Goal: Task Accomplishment & Management: Manage account settings

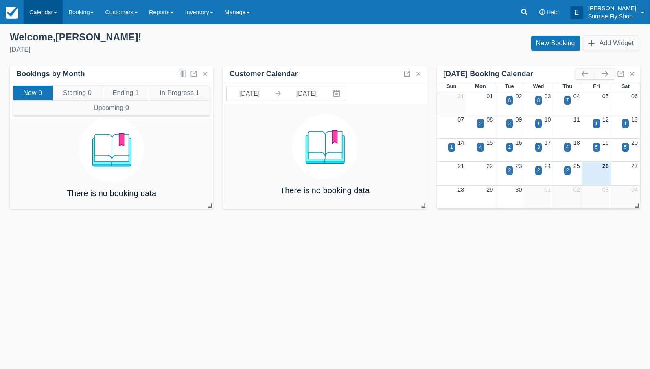
click at [47, 14] on link "Calendar" at bounding box center [43, 12] width 39 height 24
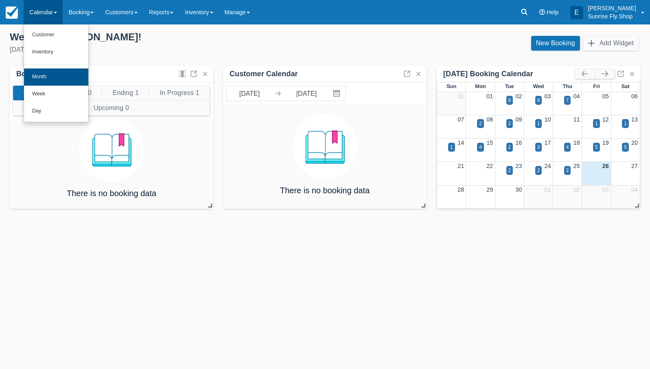
click at [49, 72] on link "Month" at bounding box center [56, 76] width 64 height 17
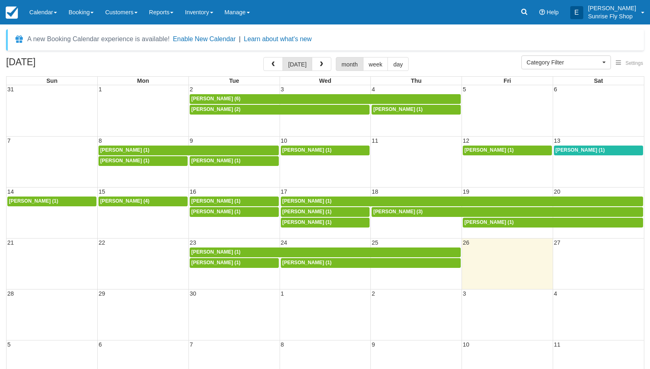
select select
click at [319, 65] on span "button" at bounding box center [322, 65] width 6 height 6
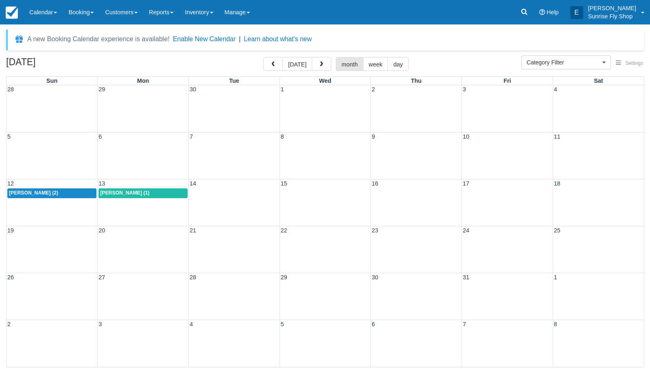
click at [68, 191] on div "[PERSON_NAME] (2)" at bounding box center [52, 193] width 86 height 7
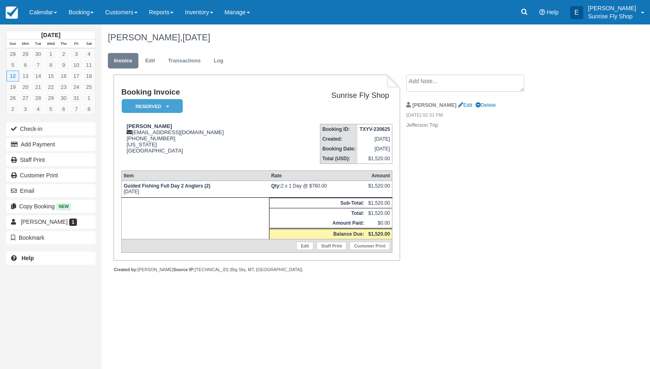
click at [150, 108] on em "Reserved" at bounding box center [152, 106] width 61 height 14
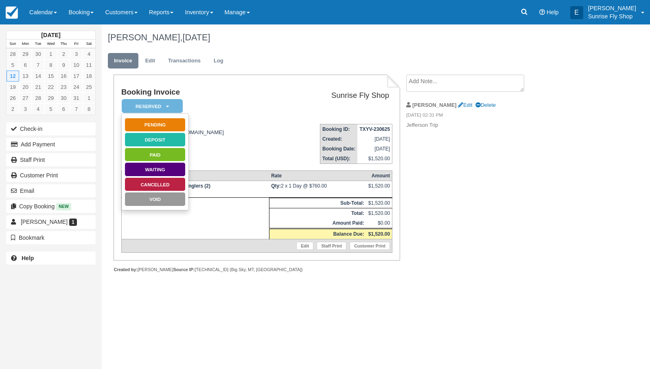
click at [149, 124] on link "Pending" at bounding box center [155, 125] width 61 height 14
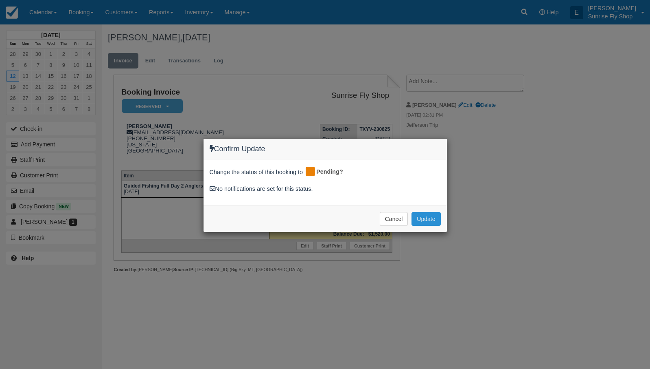
click at [427, 218] on button "Update" at bounding box center [426, 219] width 29 height 14
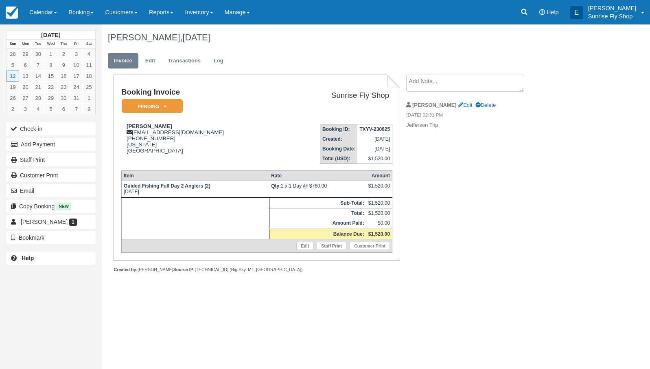
click at [165, 104] on icon at bounding box center [165, 106] width 3 height 5
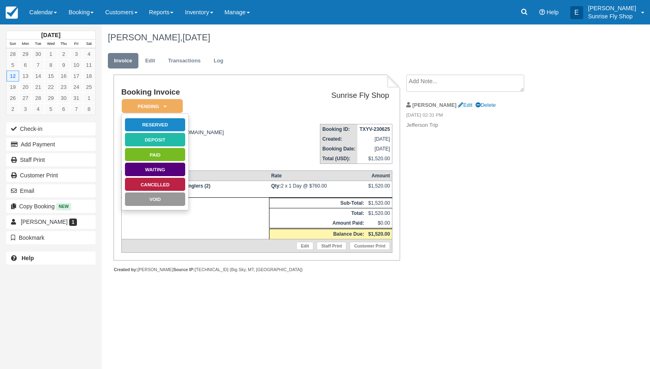
click at [163, 125] on link "Reserved" at bounding box center [155, 125] width 61 height 14
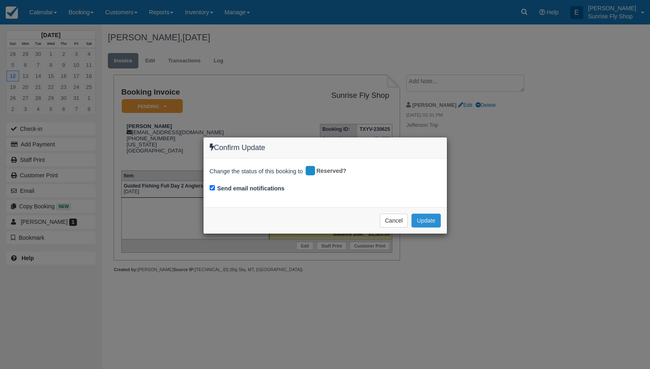
click at [431, 218] on button "Update" at bounding box center [426, 220] width 29 height 14
